Goal: Information Seeking & Learning: Learn about a topic

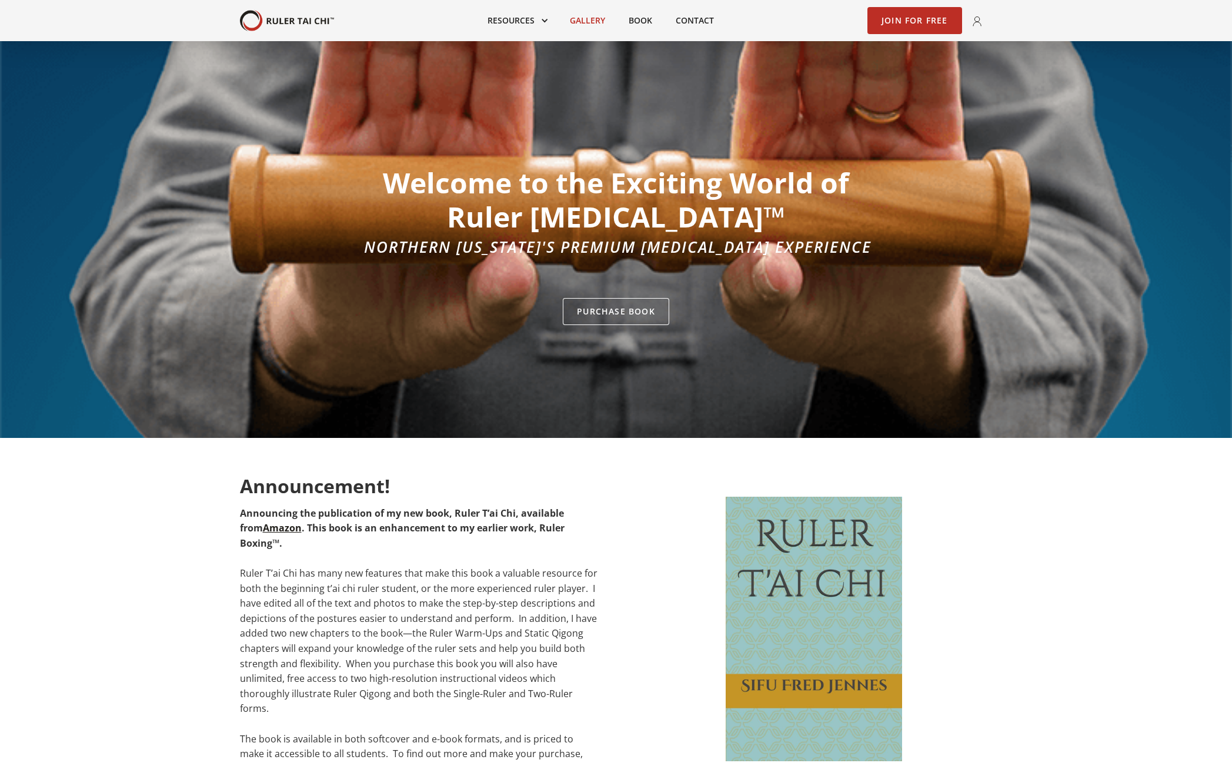
click at [580, 20] on link "Gallery" at bounding box center [587, 21] width 59 height 26
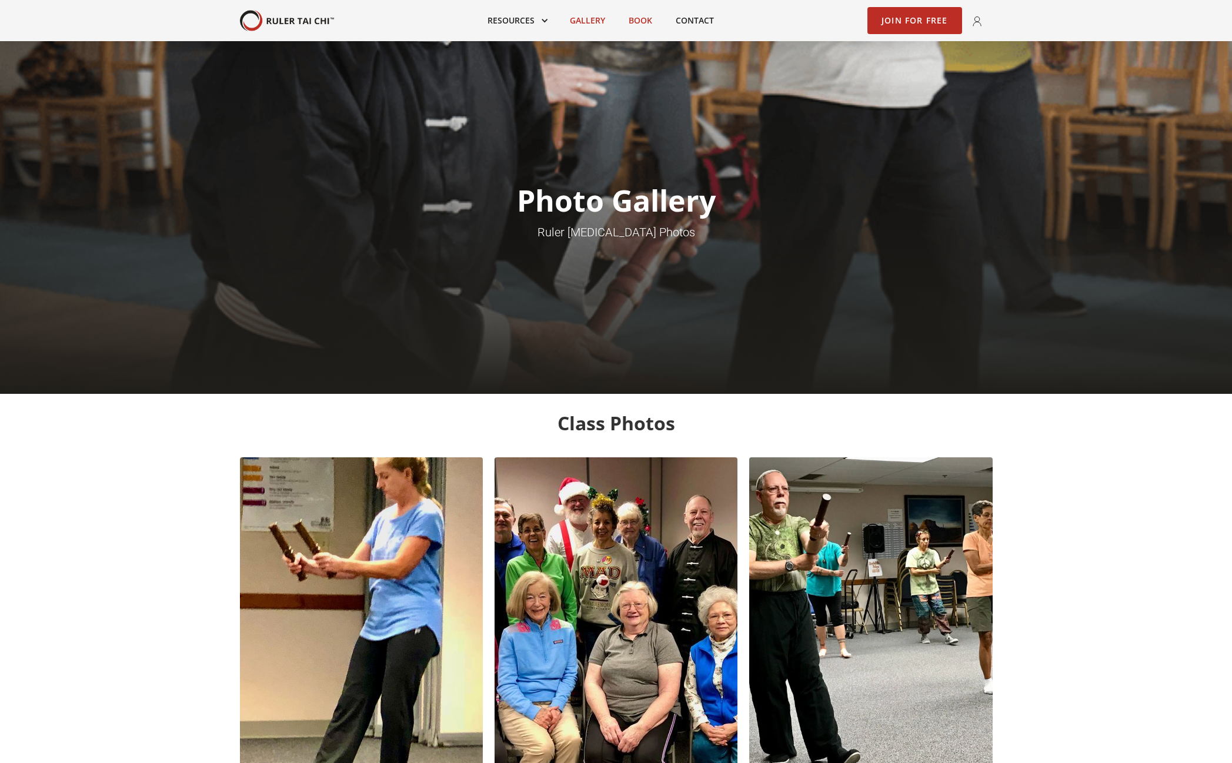
click at [635, 19] on link "Book" at bounding box center [640, 21] width 47 height 26
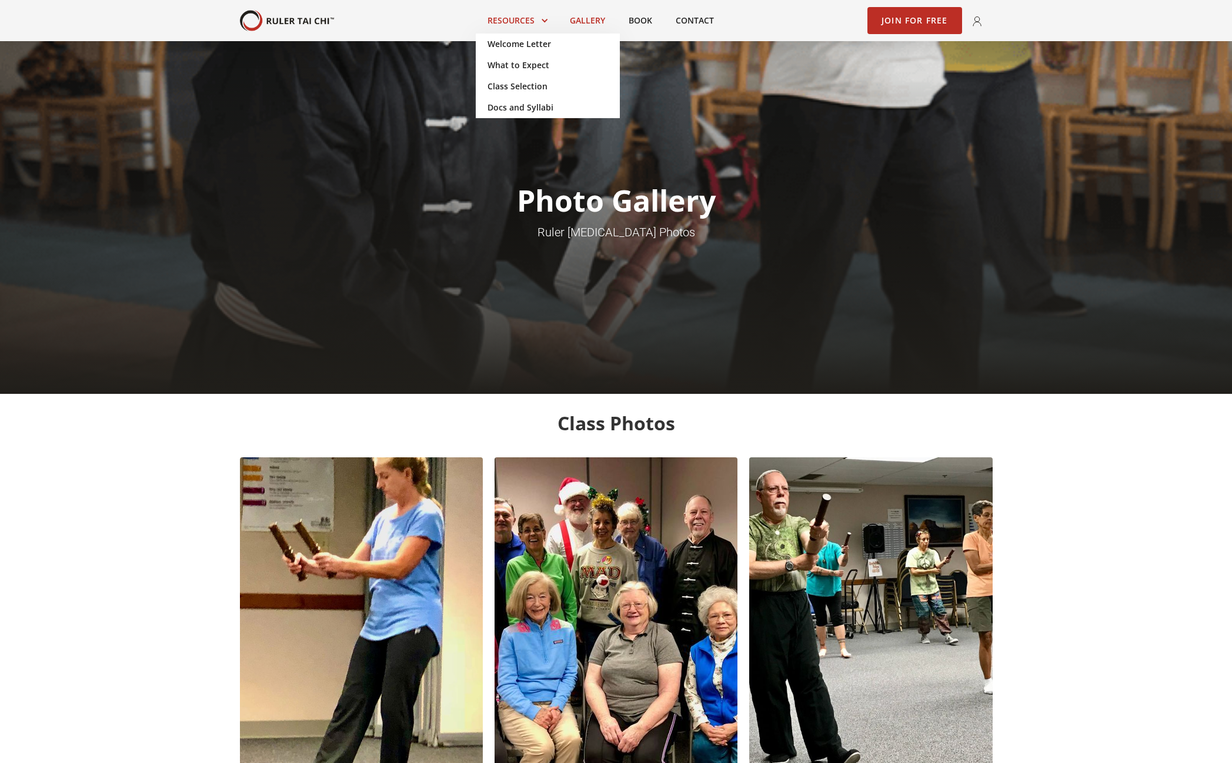
click at [522, 21] on link at bounding box center [517, 21] width 82 height 26
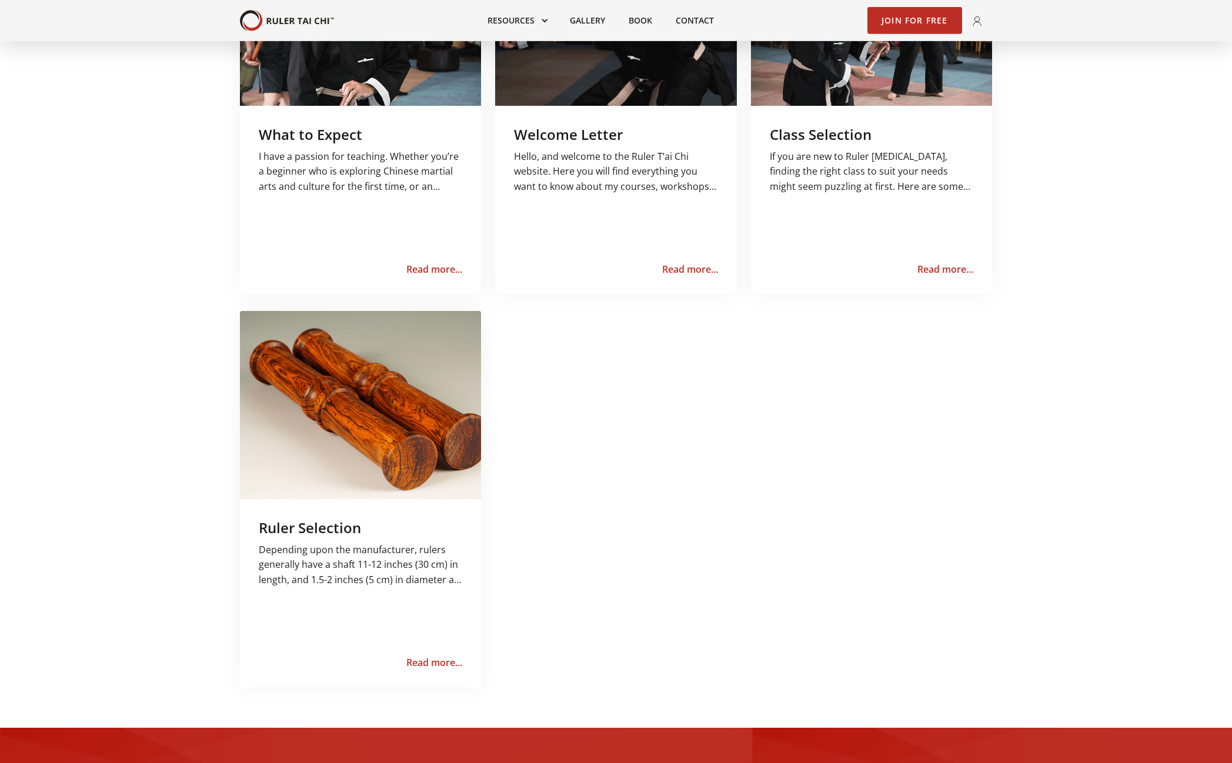
scroll to position [649, 0]
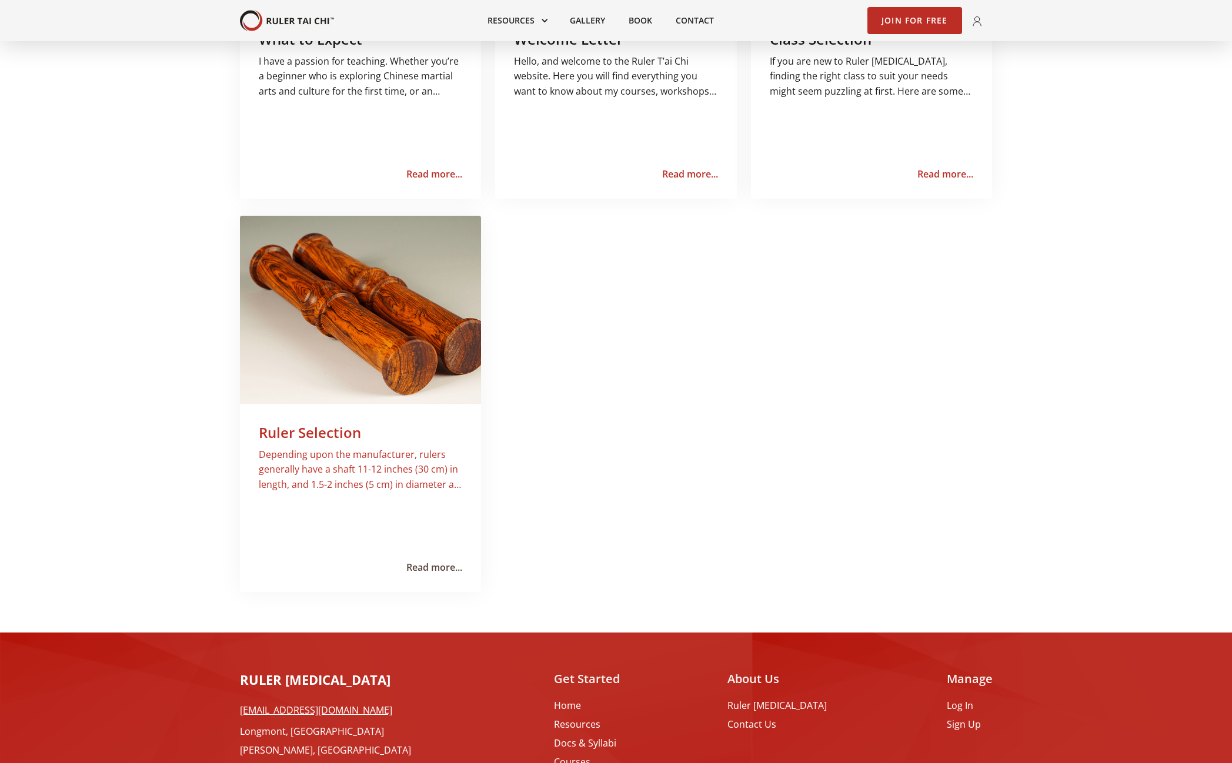
click at [429, 569] on div "Read more..." at bounding box center [434, 568] width 56 height 12
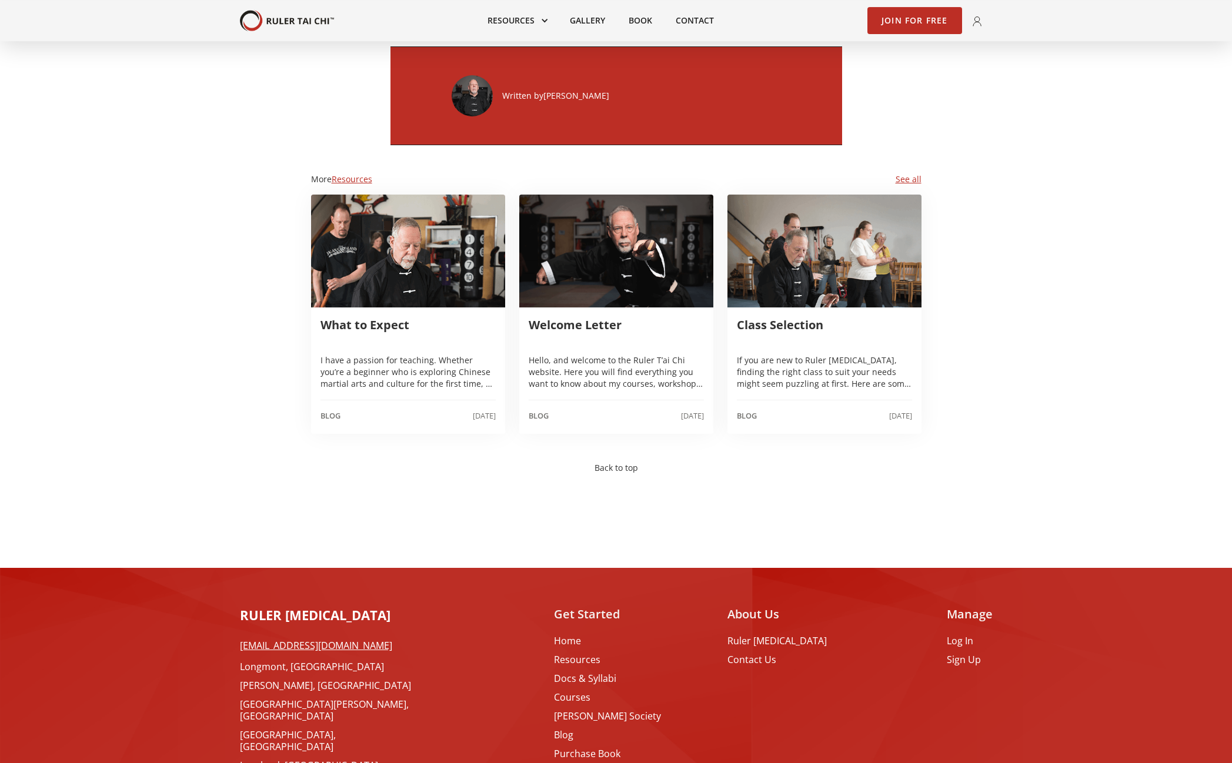
scroll to position [1985, 0]
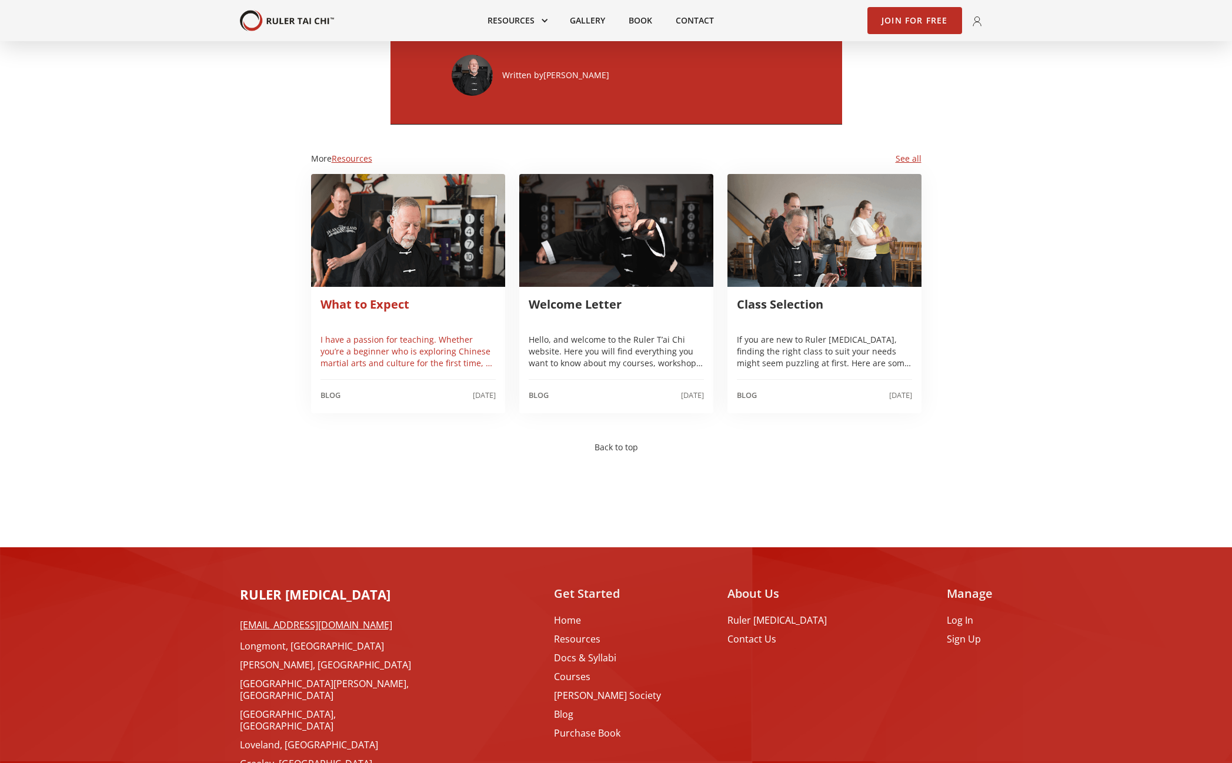
click at [448, 334] on p "‍I have a passion for teaching. Whether you’re a beginner who is exploring Chin…" at bounding box center [408, 351] width 175 height 35
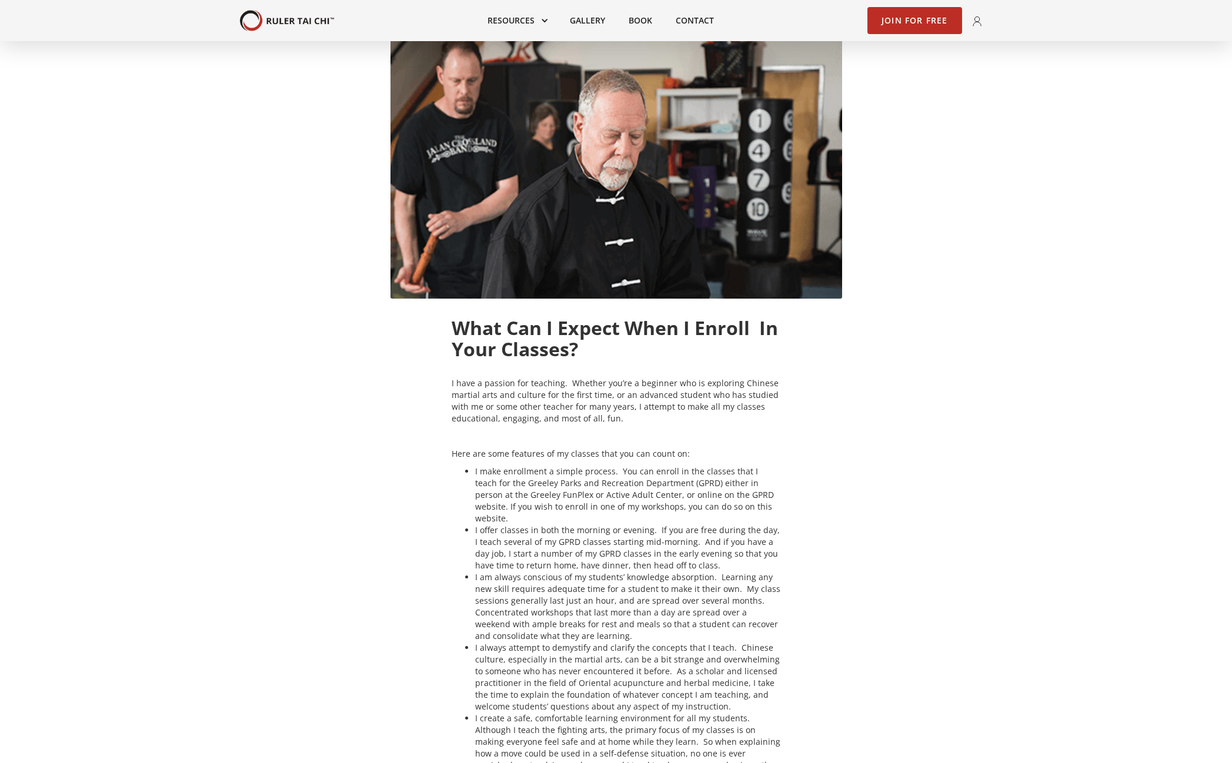
scroll to position [47, 0]
